Goal: Task Accomplishment & Management: Use online tool/utility

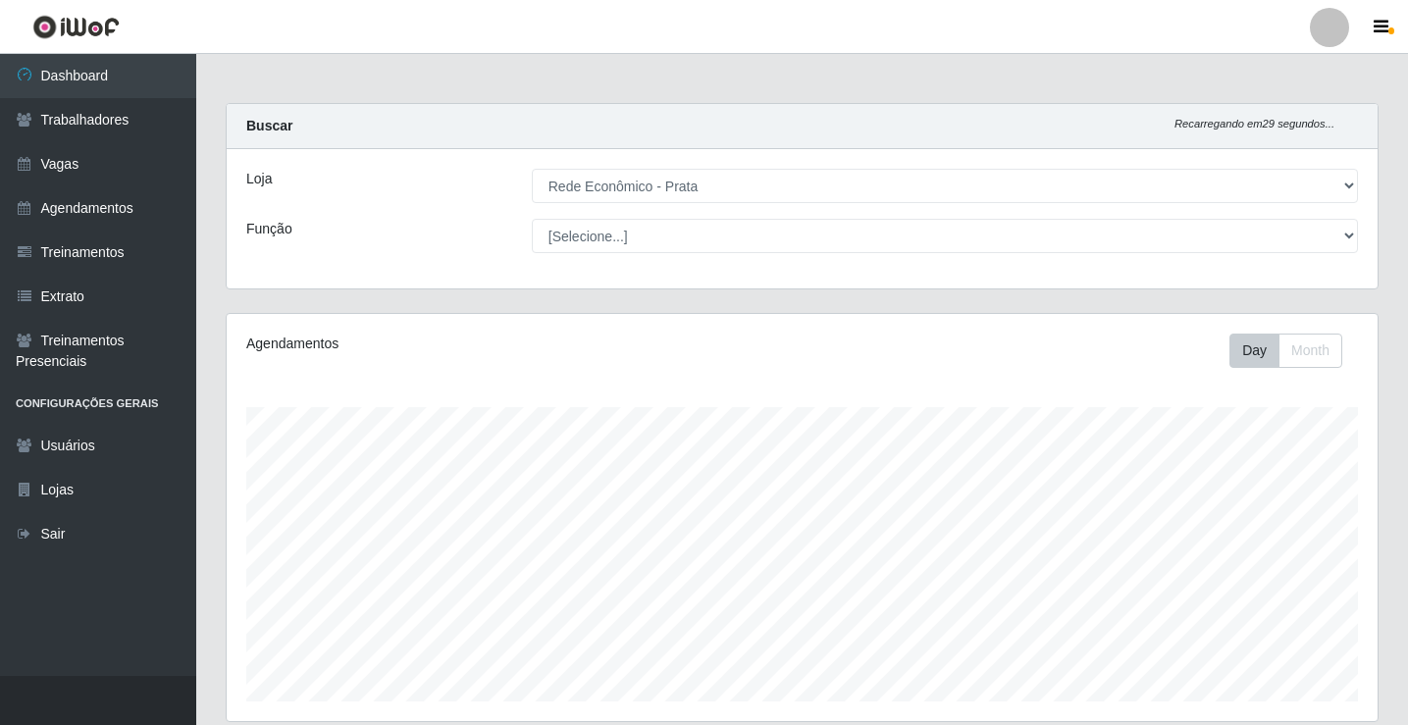
select select "192"
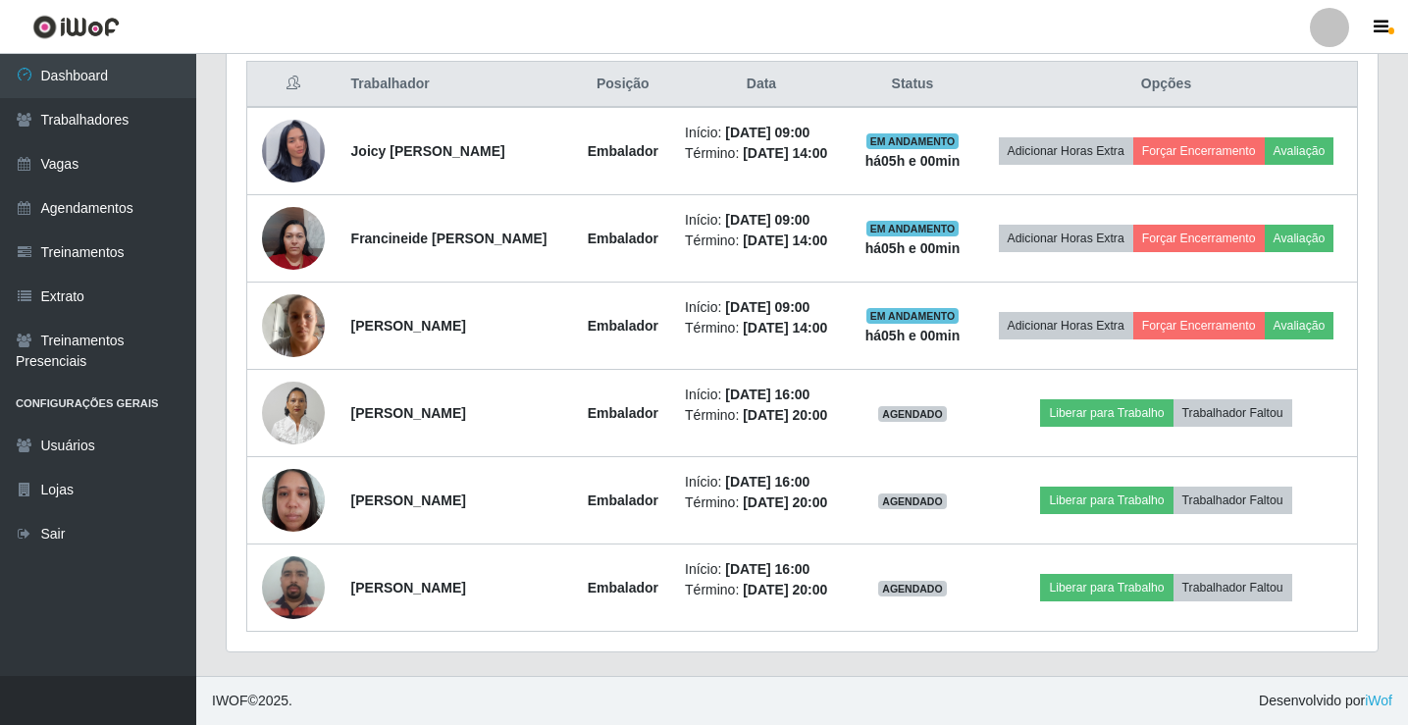
scroll to position [752, 0]
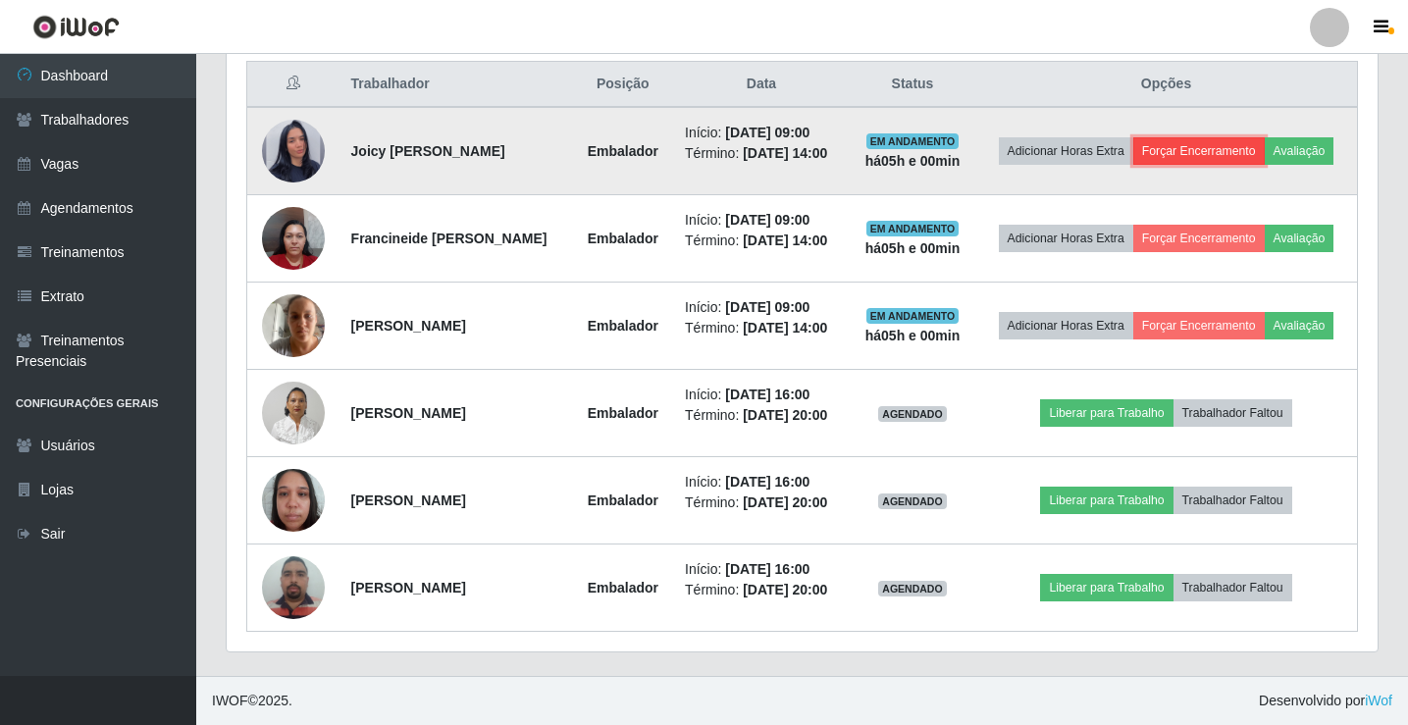
click at [1182, 143] on button "Forçar Encerramento" at bounding box center [1198, 150] width 131 height 27
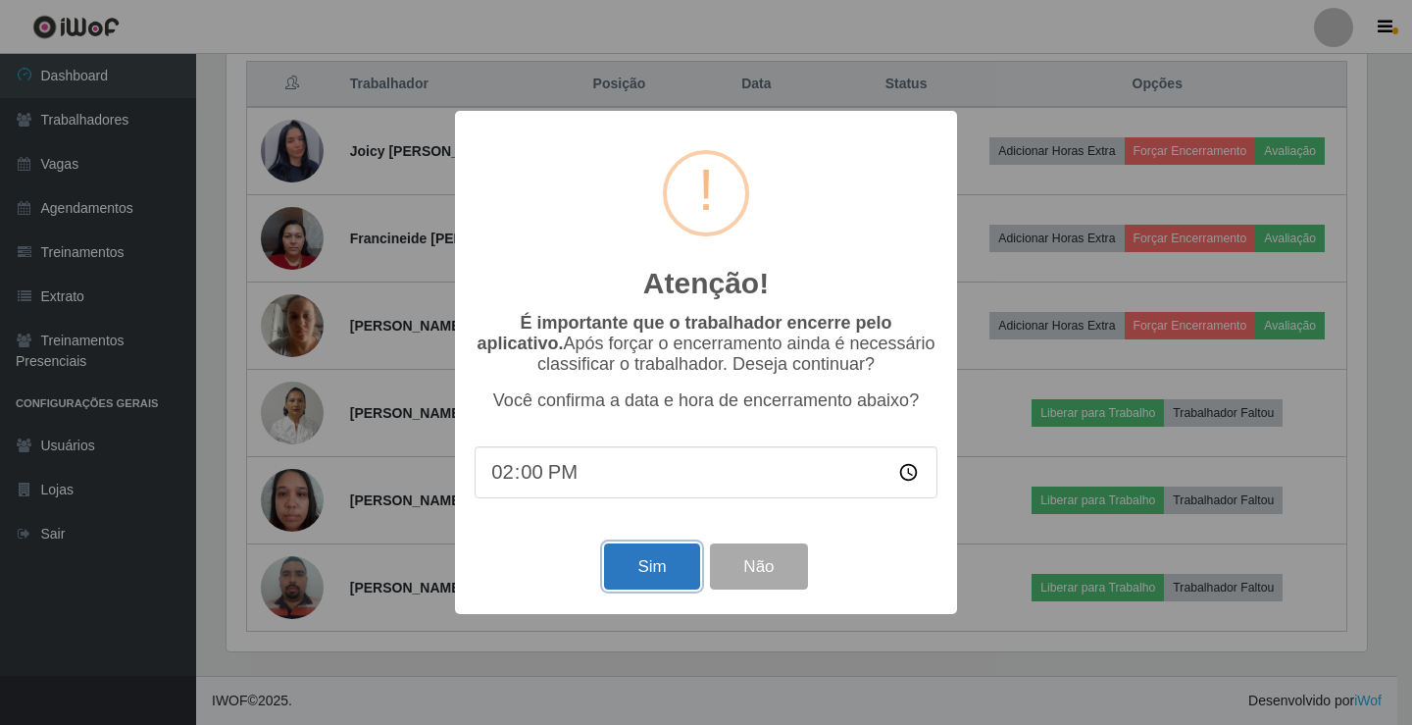
click at [676, 587] on button "Sim" at bounding box center [651, 566] width 95 height 46
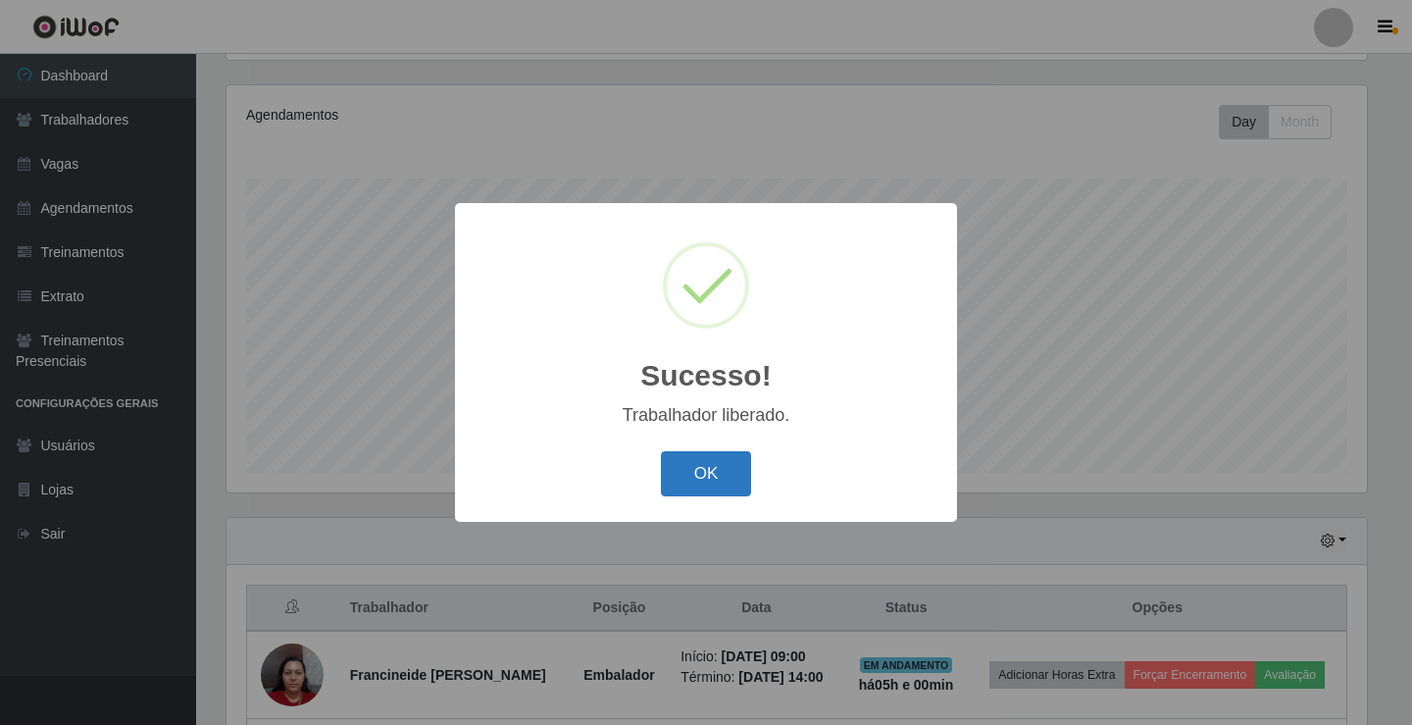
click at [704, 488] on button "OK" at bounding box center [706, 474] width 91 height 46
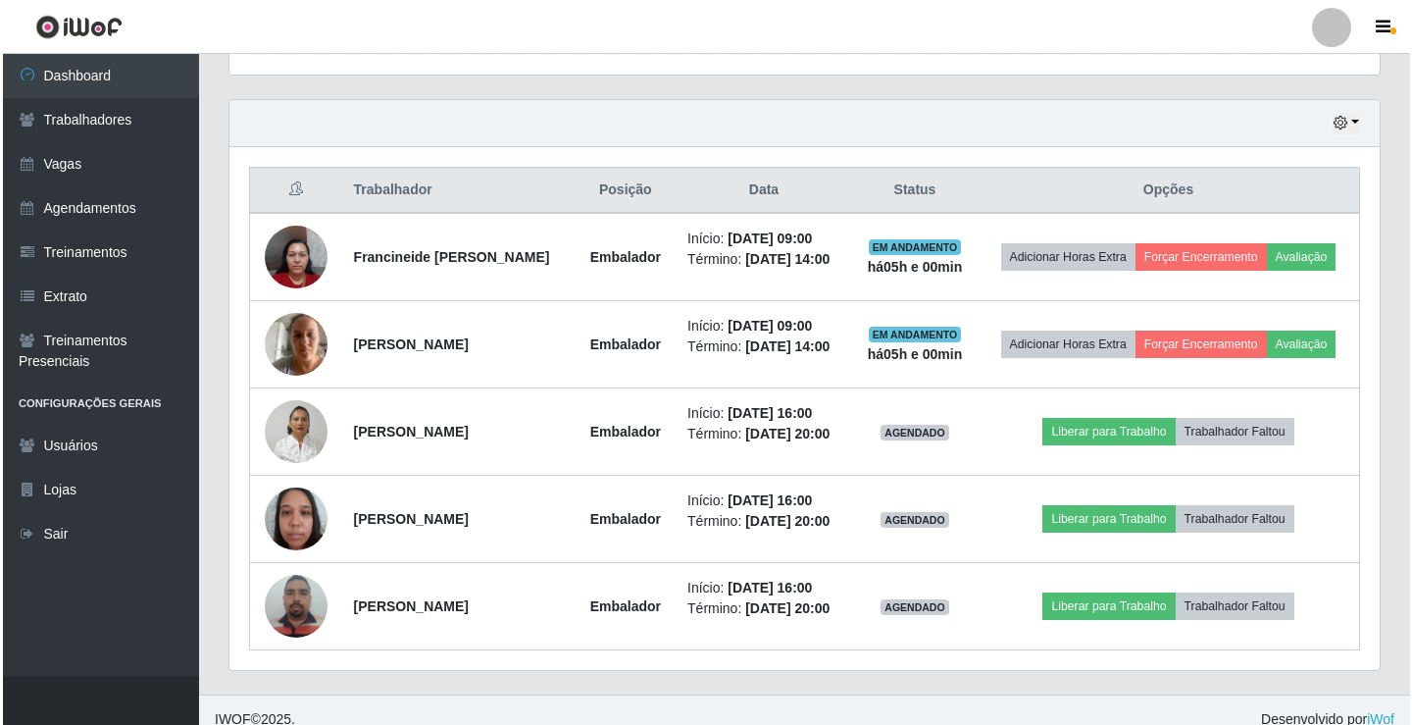
scroll to position [665, 0]
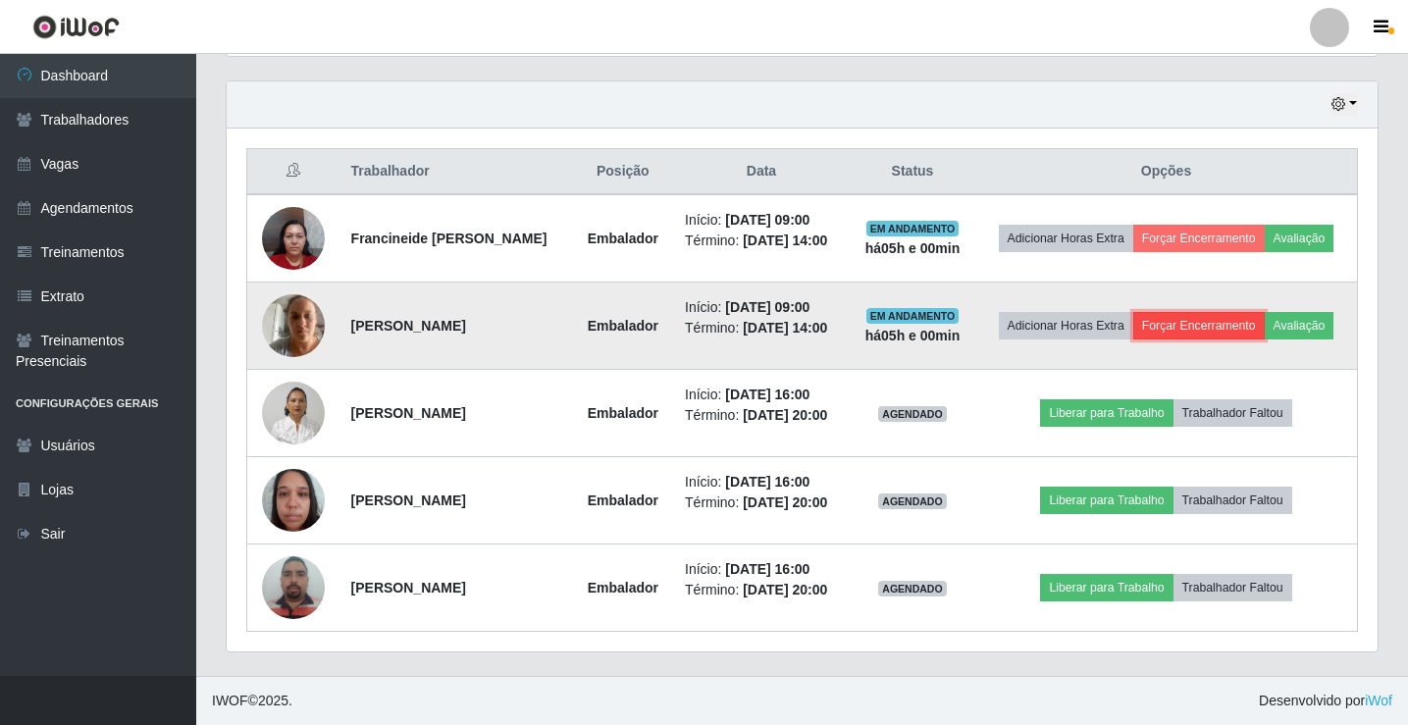
click at [1172, 322] on button "Forçar Encerramento" at bounding box center [1198, 325] width 131 height 27
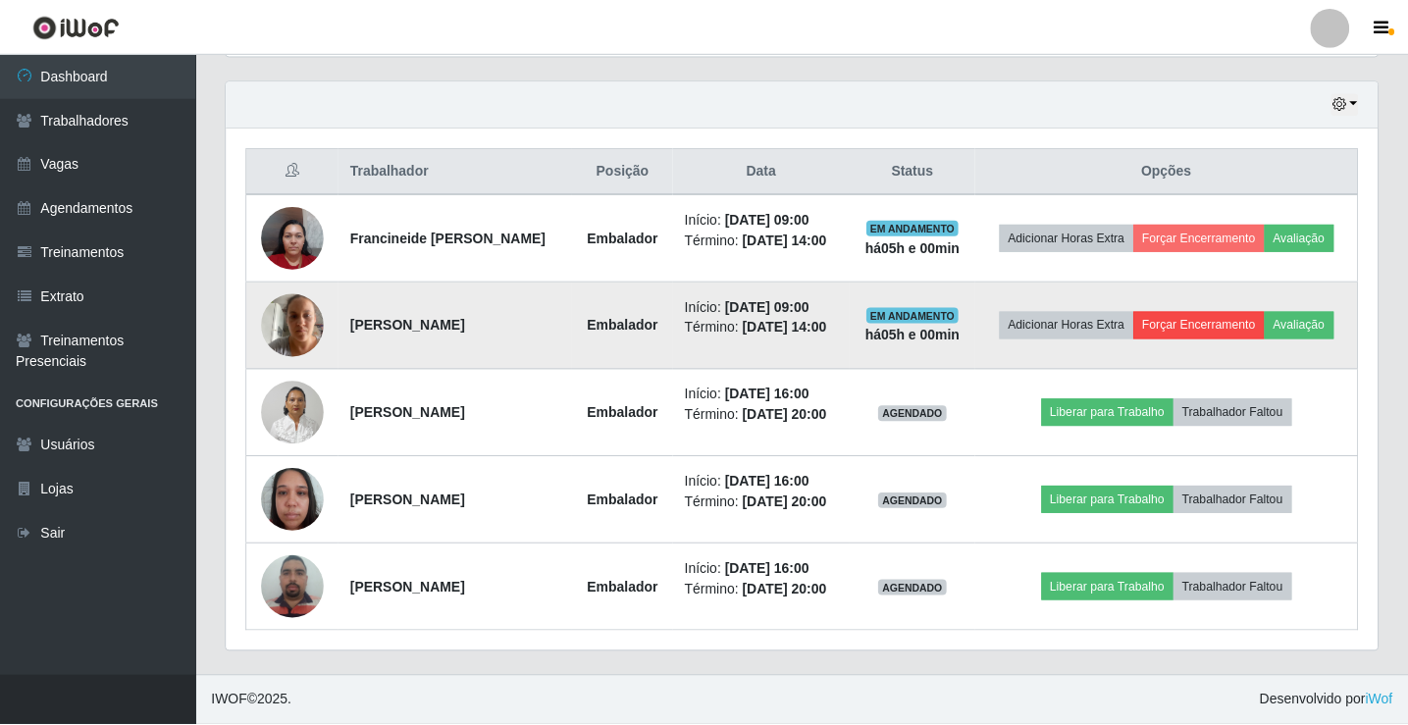
scroll to position [407, 1141]
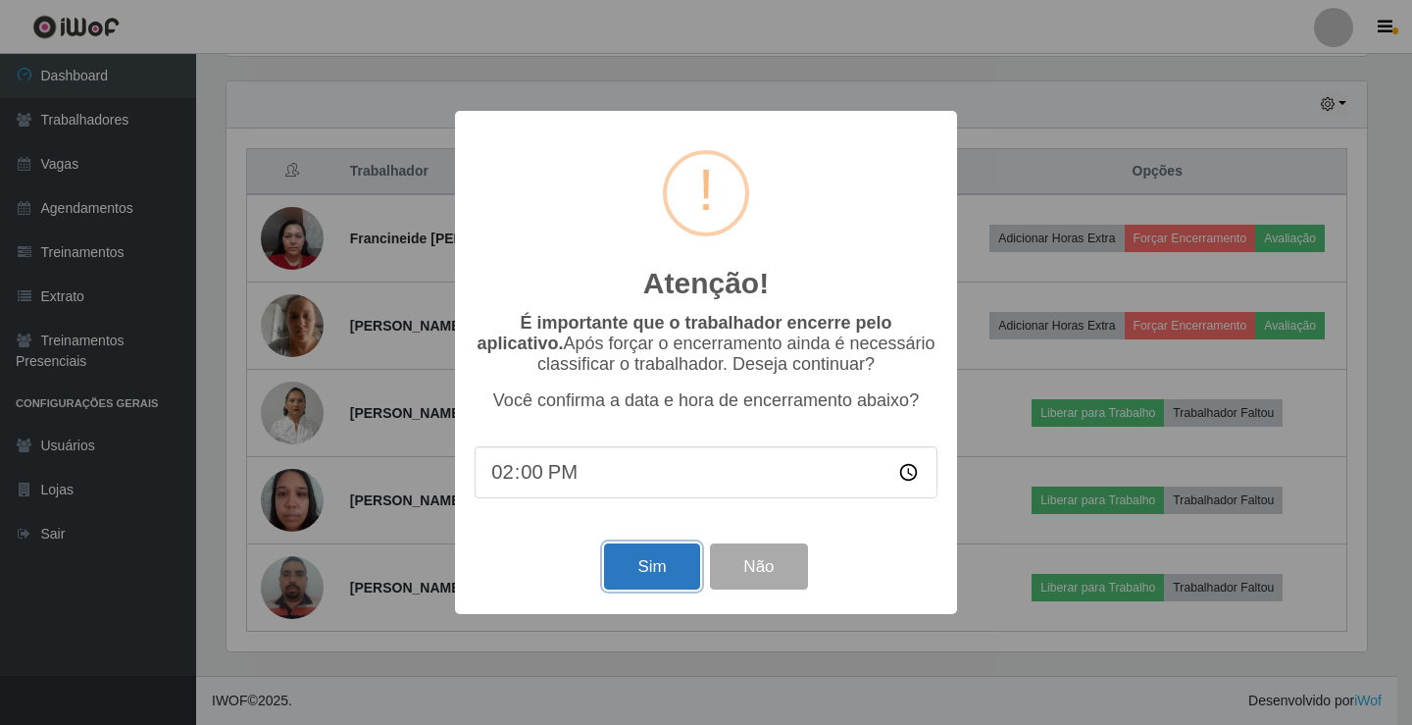
click at [641, 587] on button "Sim" at bounding box center [651, 566] width 95 height 46
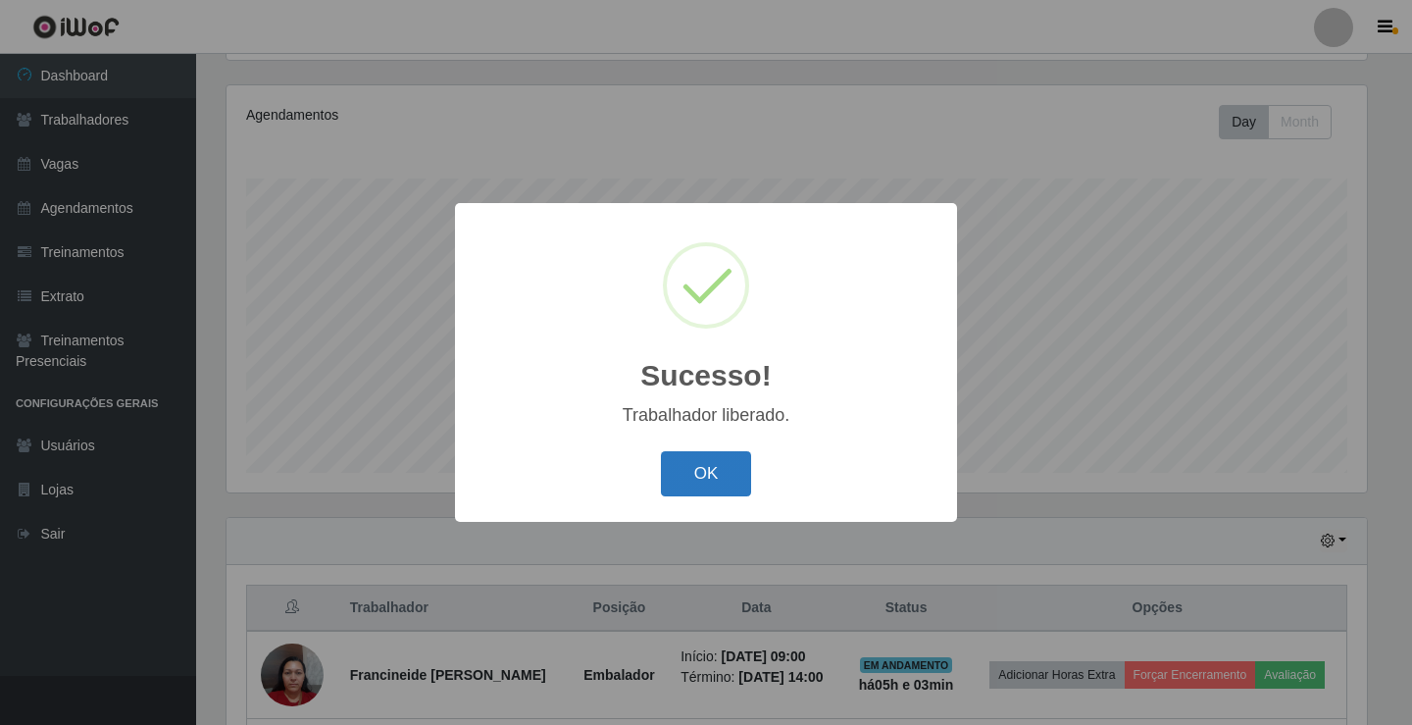
click at [701, 482] on button "OK" at bounding box center [706, 474] width 91 height 46
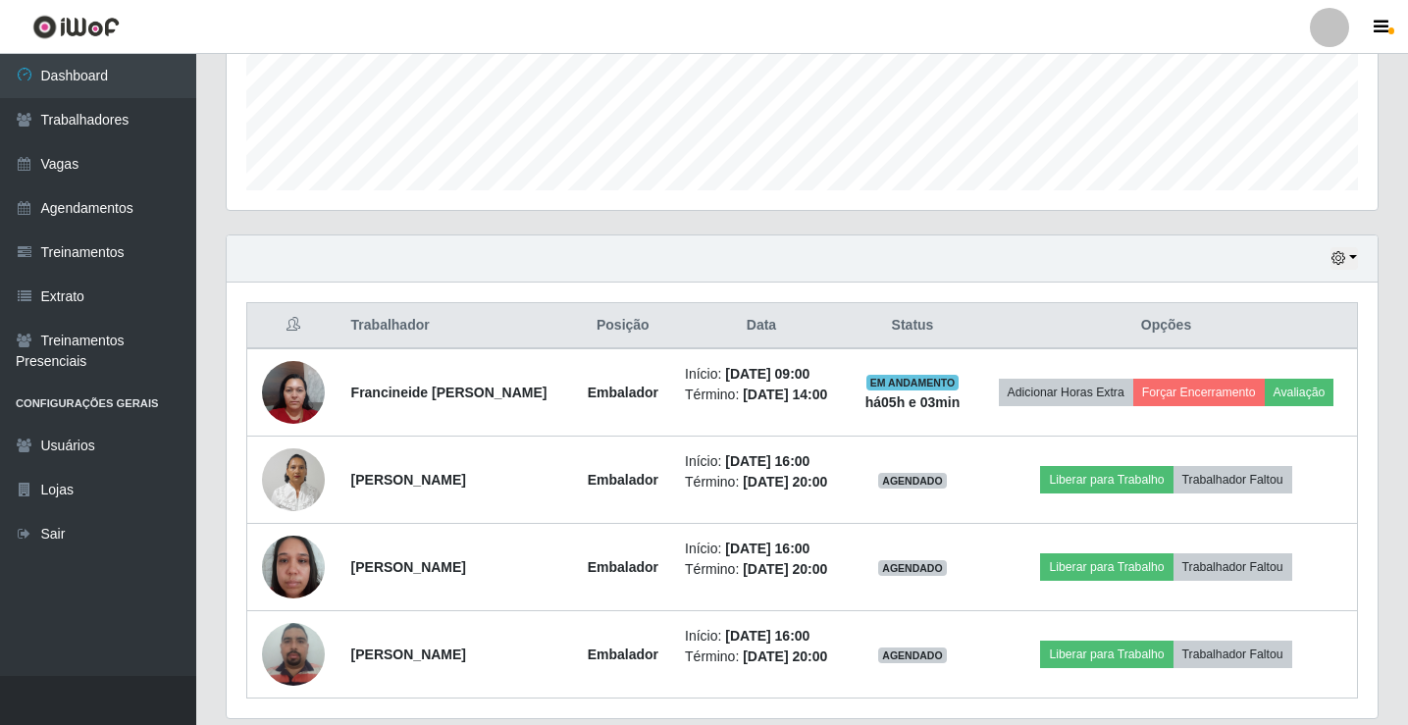
scroll to position [523, 0]
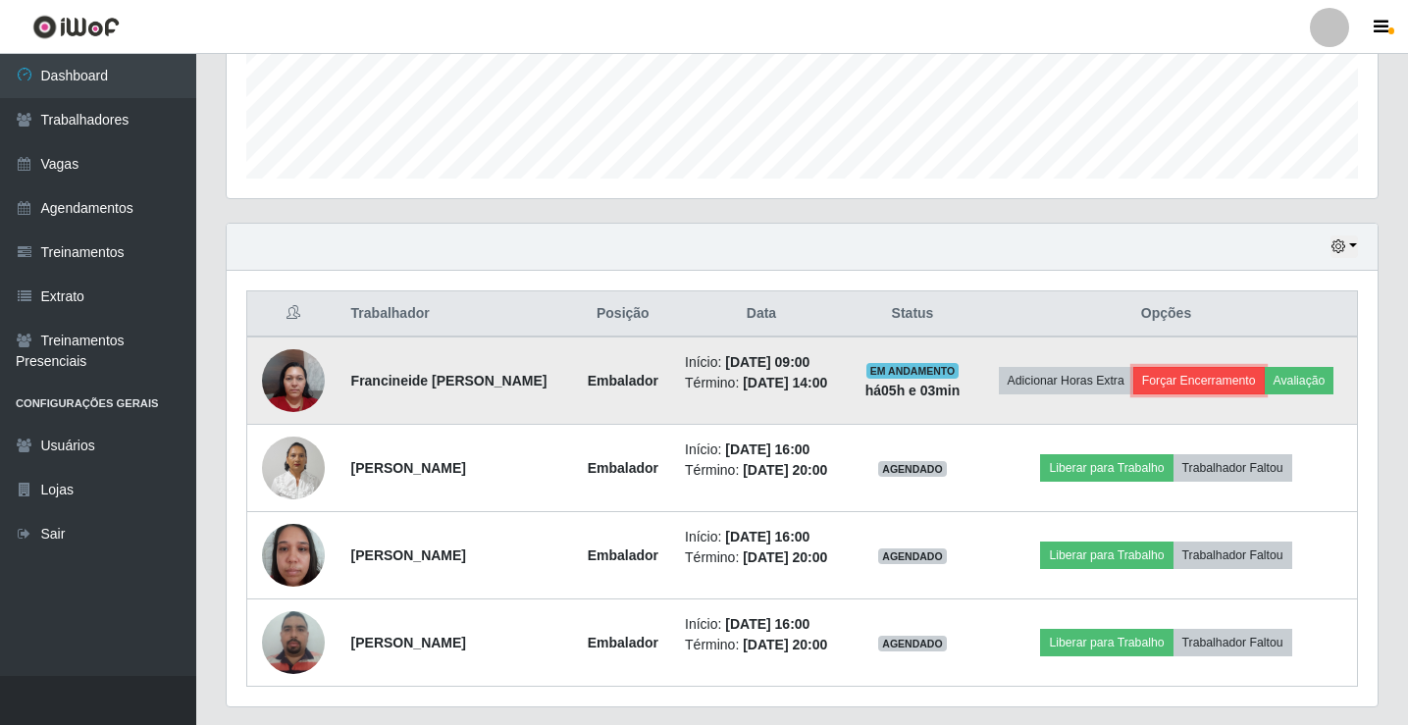
click at [1237, 383] on button "Forçar Encerramento" at bounding box center [1198, 380] width 131 height 27
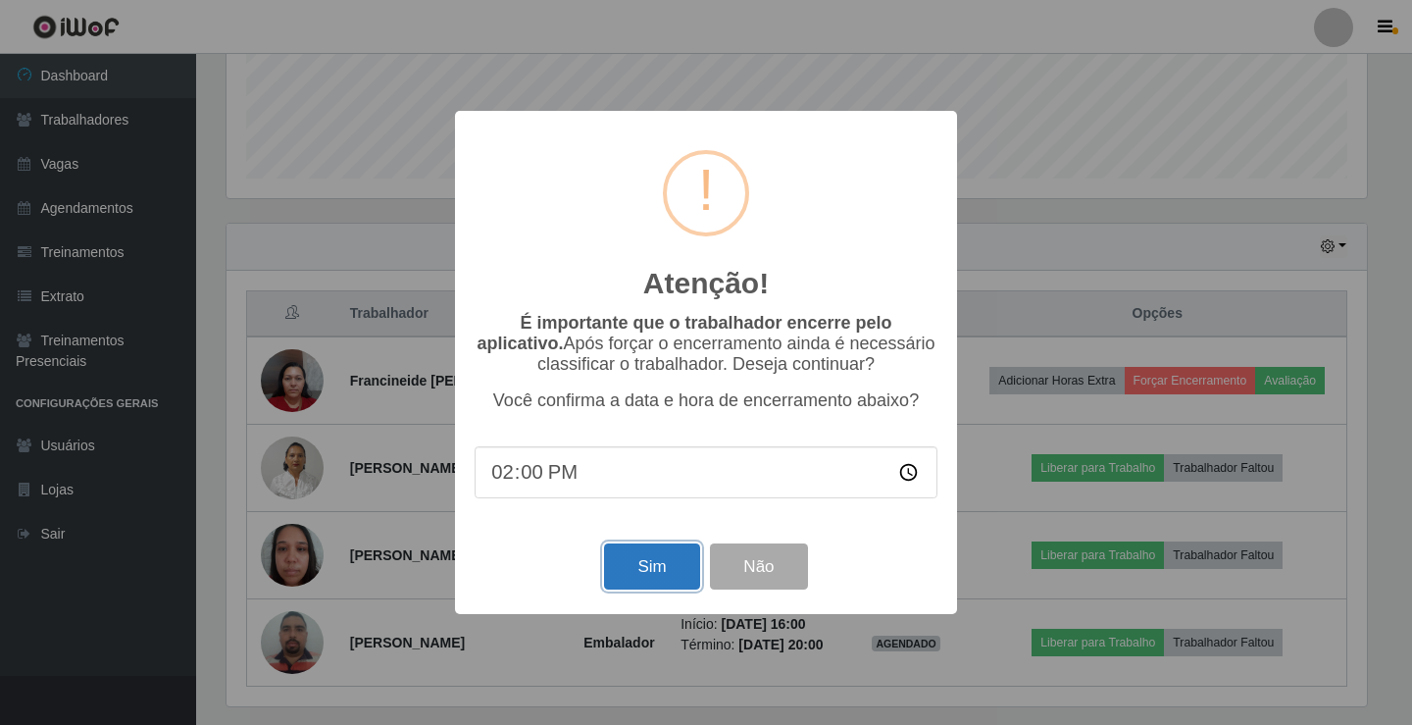
click at [644, 583] on button "Sim" at bounding box center [651, 566] width 95 height 46
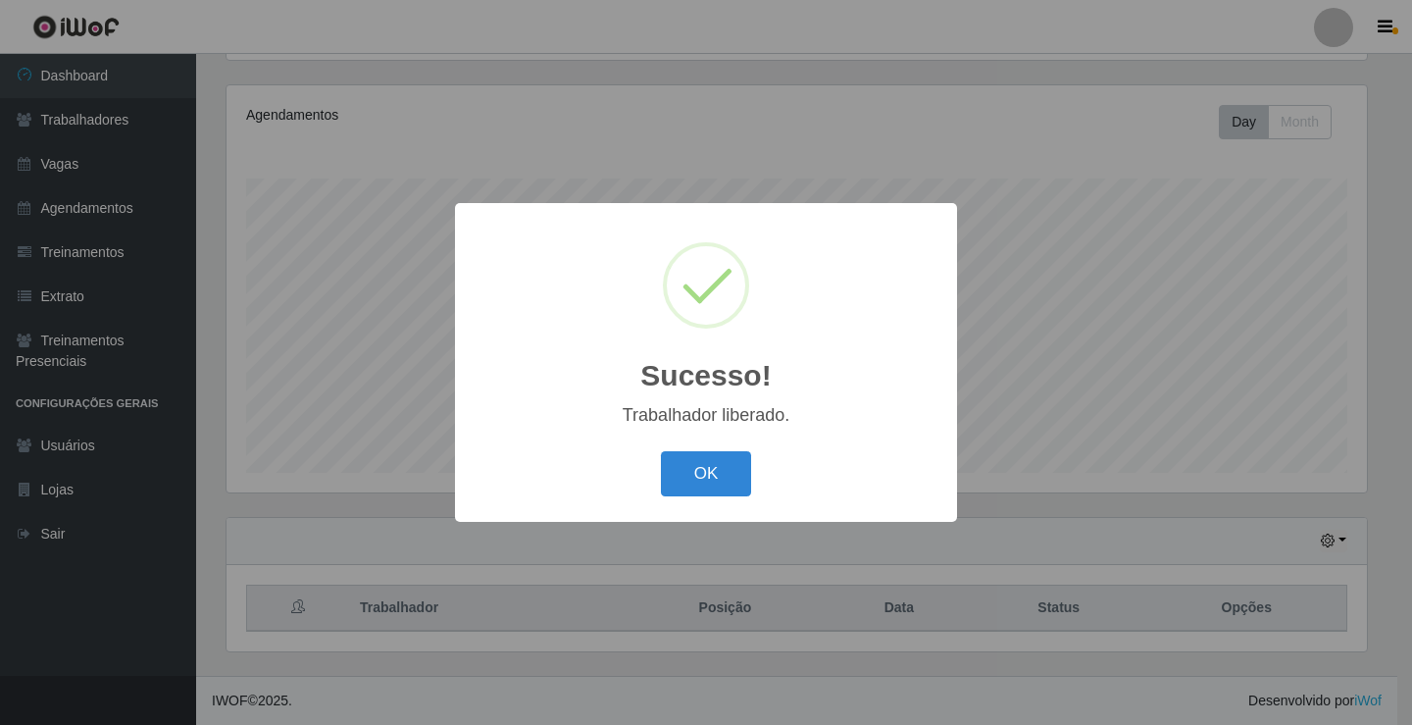
click at [661, 451] on button "OK" at bounding box center [706, 474] width 91 height 46
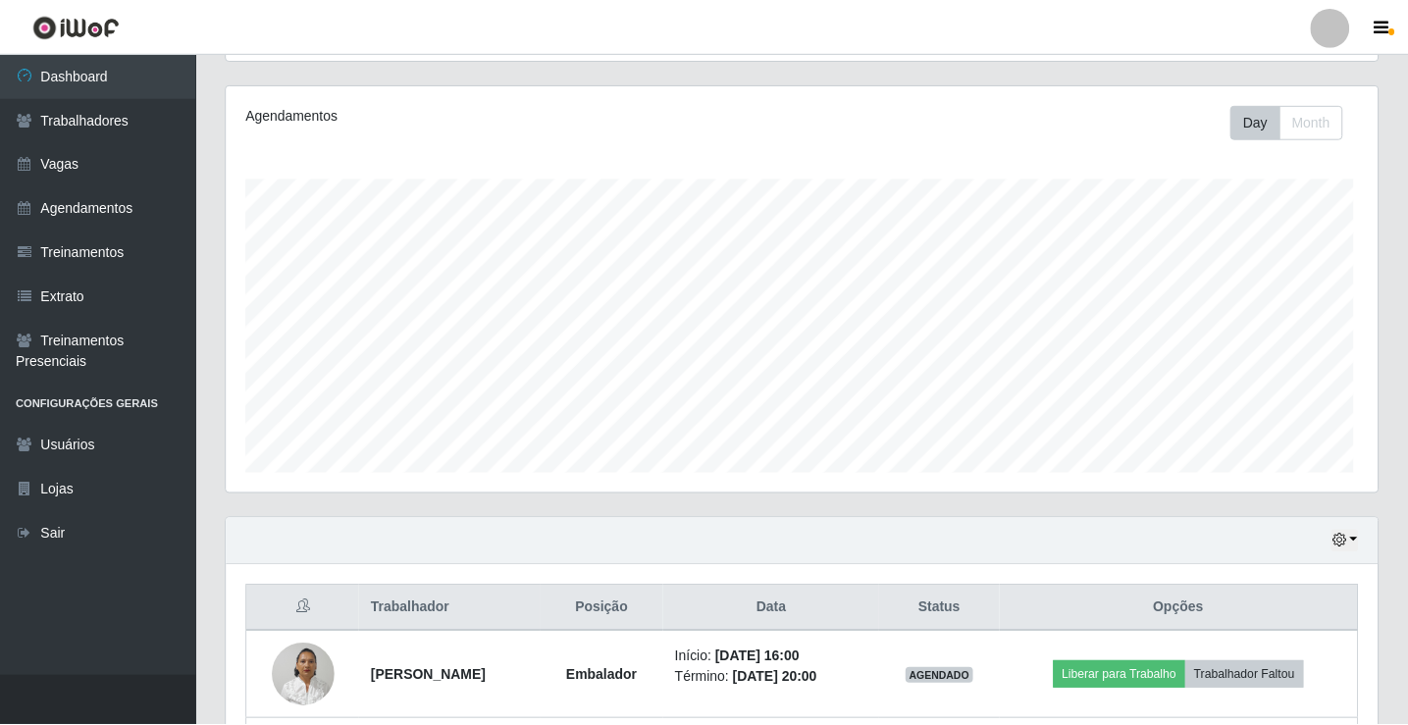
scroll to position [407, 1151]
